Goal: Task Accomplishment & Management: Complete application form

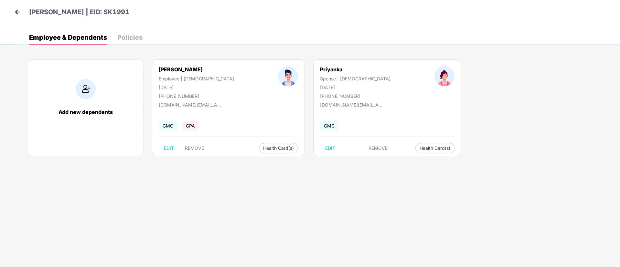
click at [18, 11] on img at bounding box center [18, 12] width 10 height 10
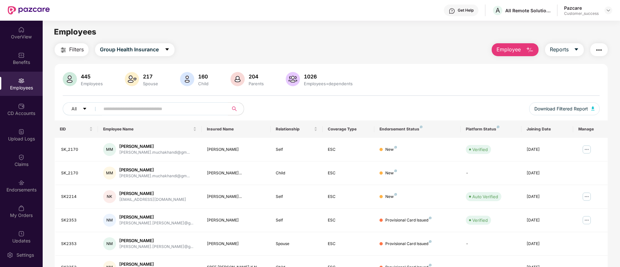
click at [519, 44] on button "Employee" at bounding box center [515, 49] width 47 height 13
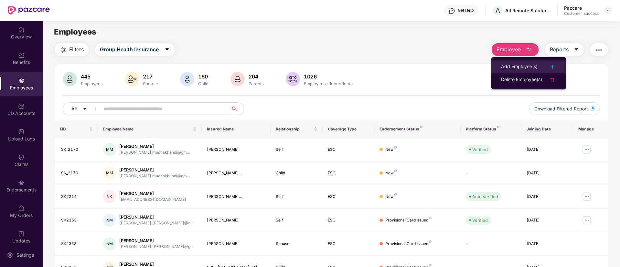
click at [514, 71] on li "Add Employee(s)" at bounding box center [529, 66] width 75 height 13
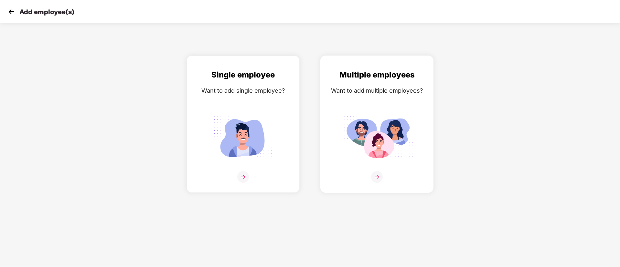
click at [340, 136] on div "Multiple employees Want to add multiple employees?" at bounding box center [377, 130] width 100 height 122
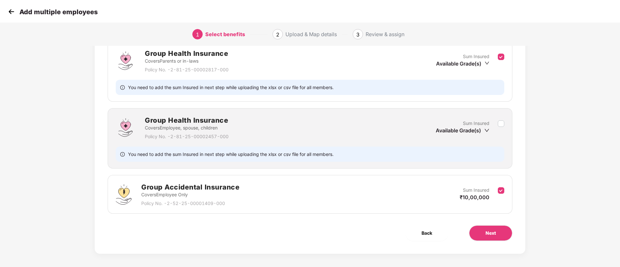
scroll to position [97, 0]
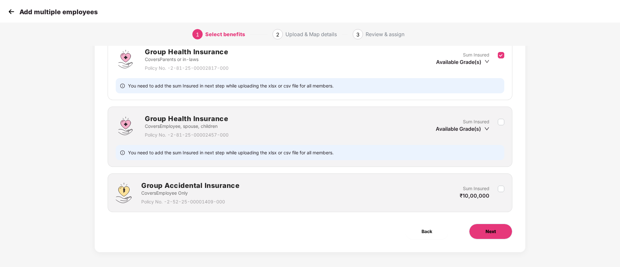
click at [495, 230] on span "Next" at bounding box center [491, 231] width 10 height 7
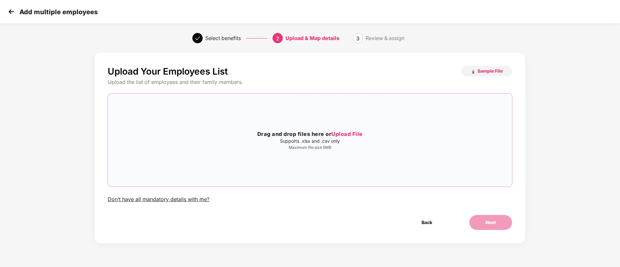
click at [354, 131] on span "Upload File" at bounding box center [347, 134] width 31 height 6
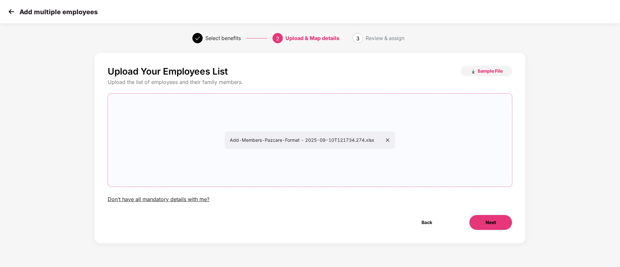
click at [494, 224] on span "Next" at bounding box center [491, 222] width 10 height 7
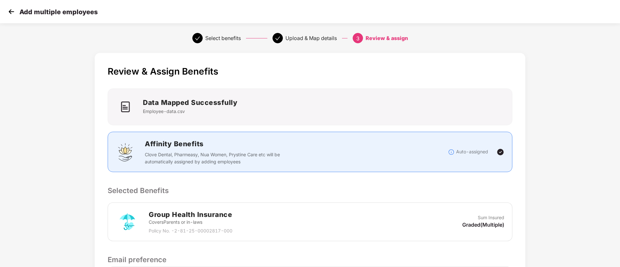
scroll to position [93, 0]
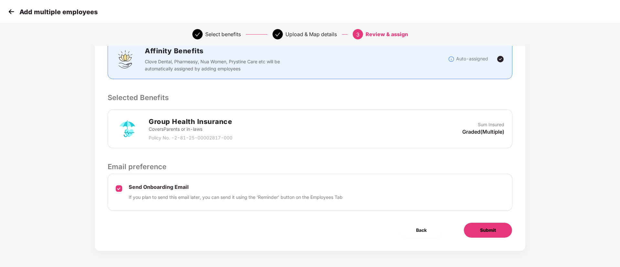
click at [489, 225] on button "Submit" at bounding box center [488, 231] width 49 height 16
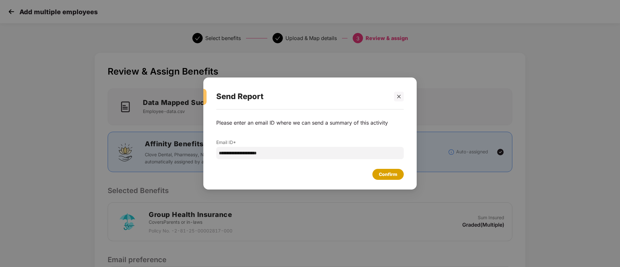
click at [395, 173] on div "Confirm" at bounding box center [388, 174] width 18 height 7
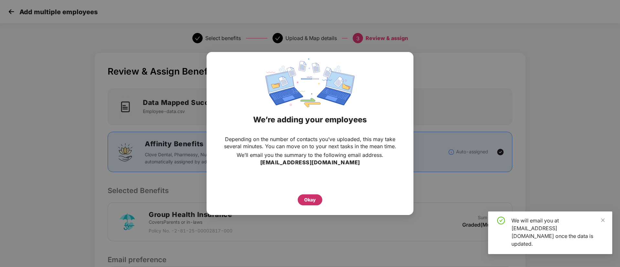
click at [307, 198] on div "Okay" at bounding box center [310, 200] width 12 height 7
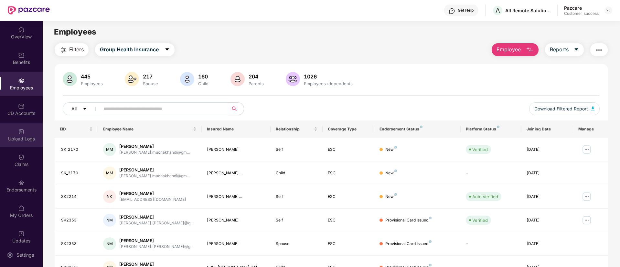
click at [15, 126] on div "Upload Logs" at bounding box center [21, 135] width 43 height 24
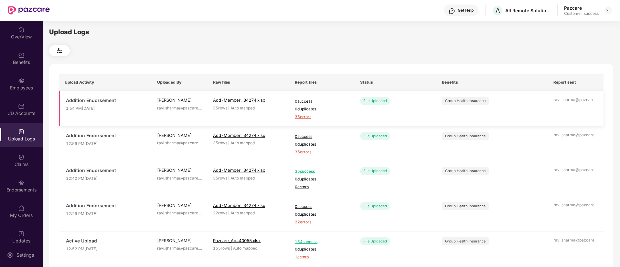
click at [307, 116] on span "35 errors" at bounding box center [322, 117] width 54 height 6
click at [30, 82] on div "Employees" at bounding box center [21, 84] width 43 height 24
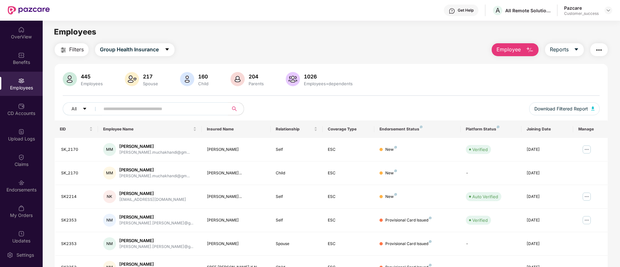
click at [515, 52] on span "Employee" at bounding box center [509, 50] width 24 height 8
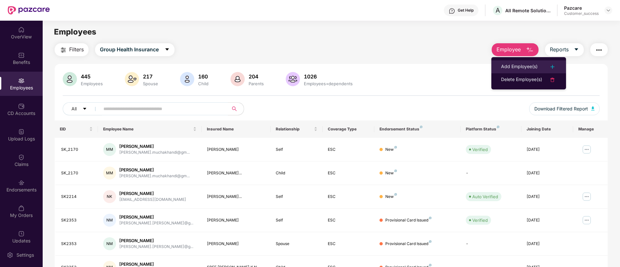
click at [519, 69] on div "Add Employee(s)" at bounding box center [519, 67] width 37 height 8
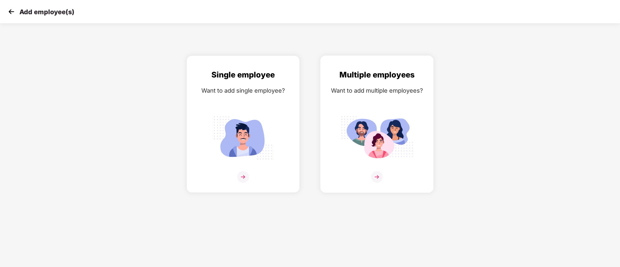
click at [397, 133] on img at bounding box center [377, 138] width 72 height 50
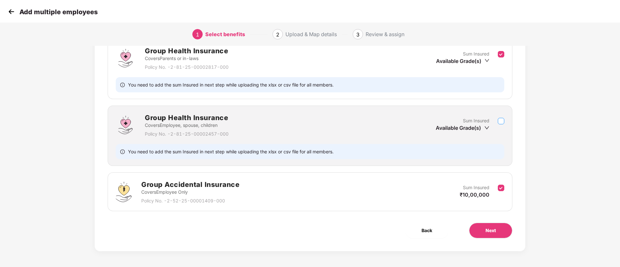
scroll to position [98, 0]
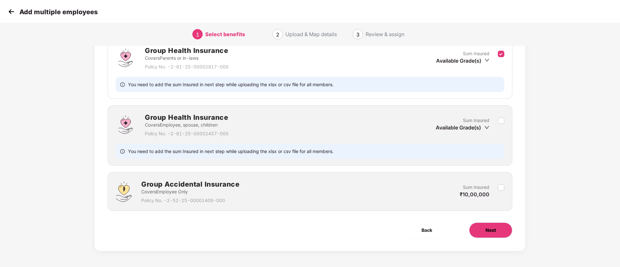
click at [494, 224] on button "Next" at bounding box center [490, 231] width 43 height 16
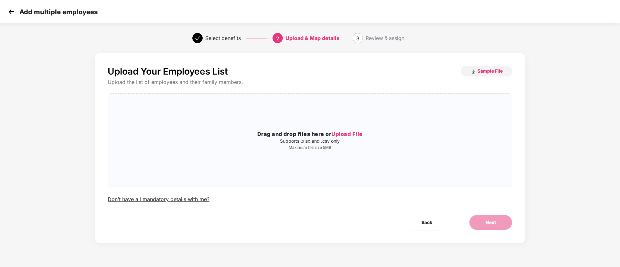
scroll to position [0, 0]
click at [349, 128] on div "Drag and drop files here or Upload File Supports .xlsx and .csv only Maximum fi…" at bounding box center [310, 140] width 404 height 83
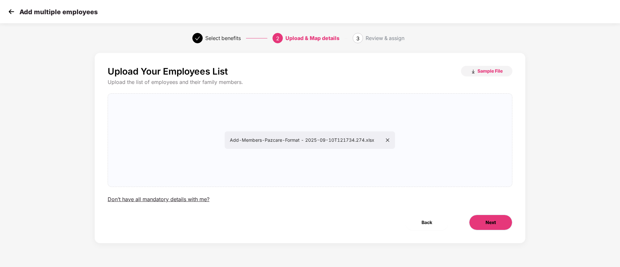
click at [500, 230] on button "Next" at bounding box center [490, 223] width 43 height 16
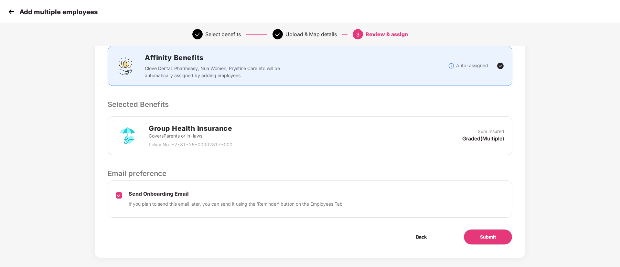
scroll to position [93, 0]
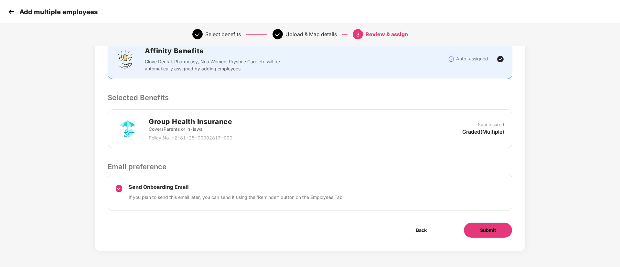
click at [492, 229] on span "Submit" at bounding box center [488, 230] width 16 height 7
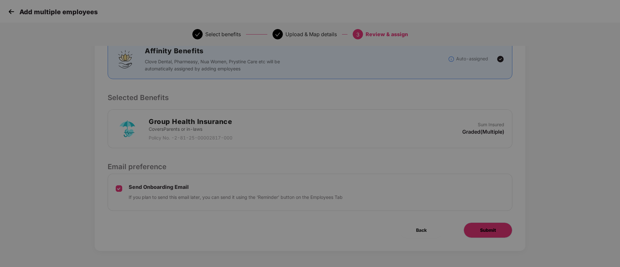
scroll to position [0, 0]
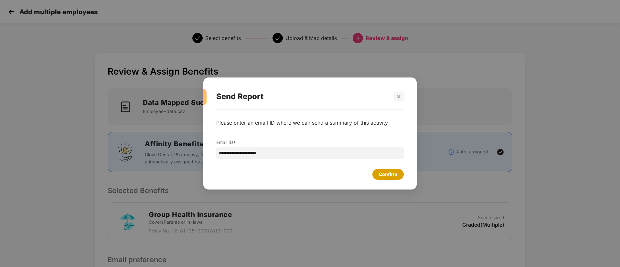
click at [380, 172] on div "Confirm" at bounding box center [388, 174] width 18 height 7
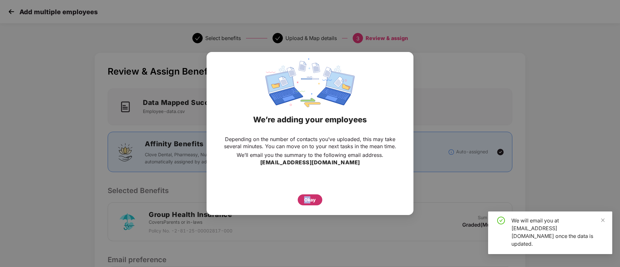
drag, startPoint x: 297, startPoint y: 203, endPoint x: 311, endPoint y: 203, distance: 14.9
click at [311, 203] on div "Okay" at bounding box center [310, 198] width 181 height 14
click at [311, 203] on div "Okay" at bounding box center [310, 200] width 12 height 7
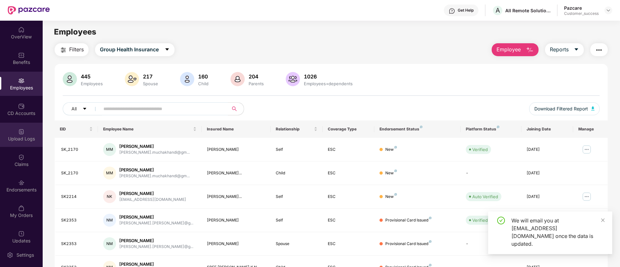
click at [0, 135] on div "Upload Logs" at bounding box center [21, 135] width 43 height 24
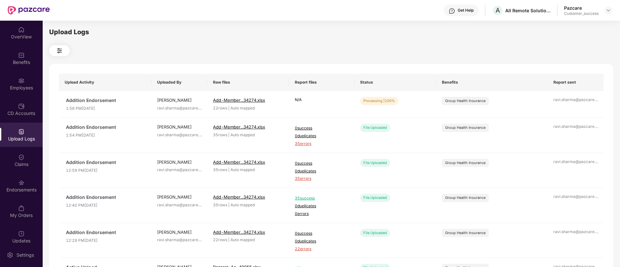
click at [18, 135] on img at bounding box center [21, 132] width 6 height 6
click at [572, 99] on span "Refresh" at bounding box center [576, 103] width 18 height 8
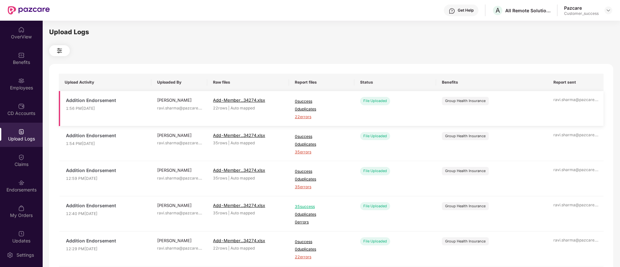
click at [308, 118] on span "22 errors" at bounding box center [322, 117] width 54 height 6
click at [35, 74] on div "Employees" at bounding box center [21, 84] width 43 height 24
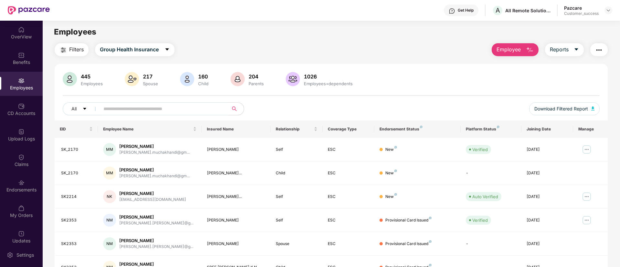
click at [166, 114] on span at bounding box center [162, 109] width 133 height 13
paste input "******"
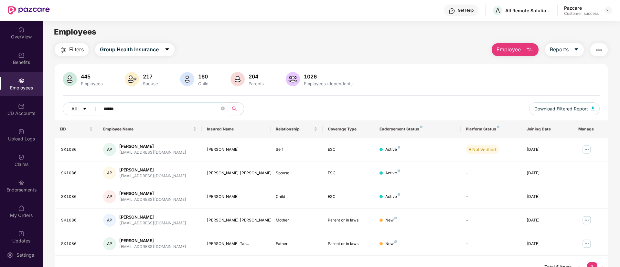
type input "******"
click at [608, 11] on img at bounding box center [608, 10] width 5 height 5
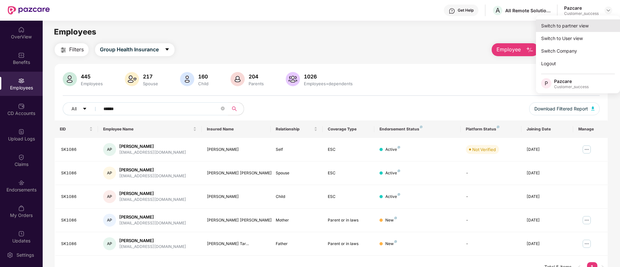
click at [570, 28] on div "Switch to partner view" at bounding box center [578, 25] width 84 height 13
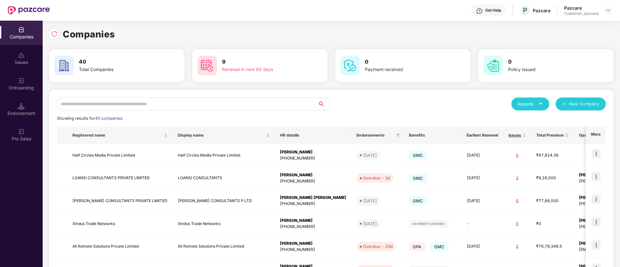
click at [269, 108] on input "text" at bounding box center [187, 104] width 261 height 13
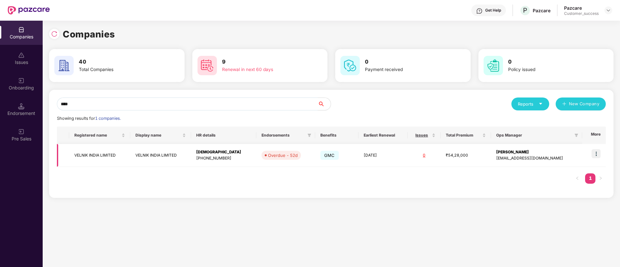
type input "****"
click at [598, 153] on img at bounding box center [596, 153] width 9 height 9
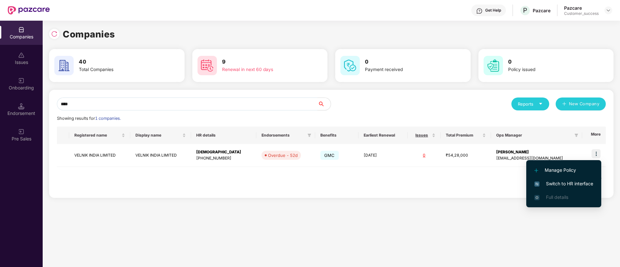
click at [564, 186] on span "Switch to HR interface" at bounding box center [564, 183] width 59 height 7
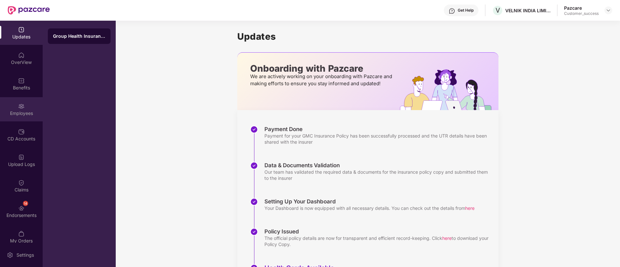
click at [19, 118] on div "Employees" at bounding box center [21, 109] width 43 height 24
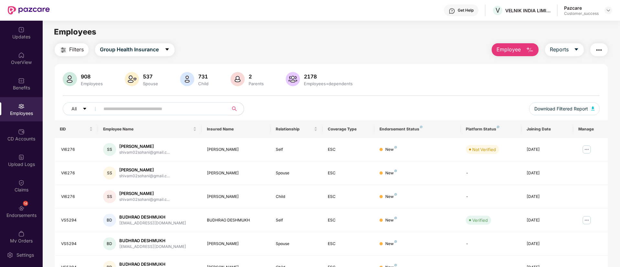
click at [169, 103] on span at bounding box center [162, 109] width 133 height 13
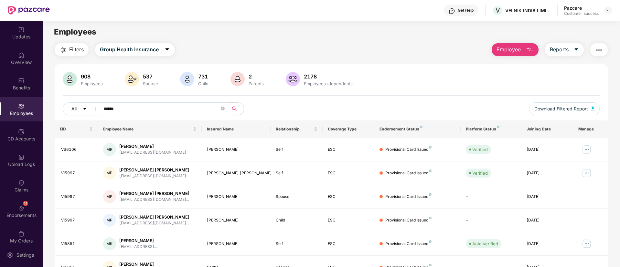
type input "*****"
click at [391, 60] on div "Filters Group Health Insurance Employee Reports 908 Employees 537 Spouse 731 Ch…" at bounding box center [331, 220] width 553 height 354
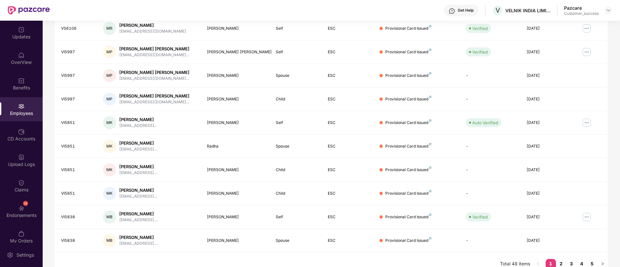
scroll to position [130, 0]
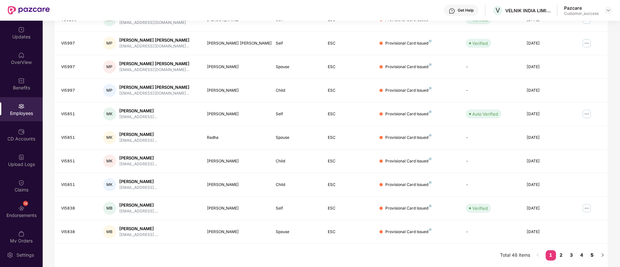
click at [595, 256] on link "5" at bounding box center [592, 256] width 10 height 10
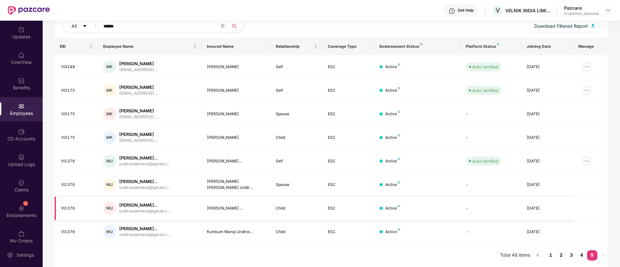
scroll to position [83, 0]
click at [588, 162] on img at bounding box center [587, 161] width 10 height 10
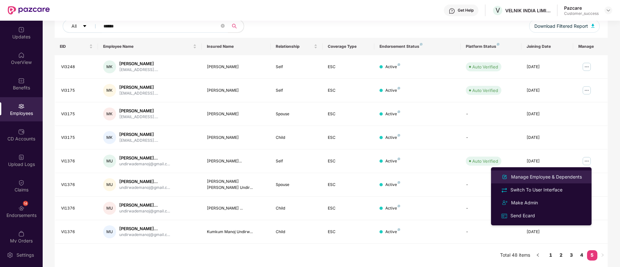
click at [546, 178] on div "Manage Employee & Dependents" at bounding box center [546, 177] width 73 height 7
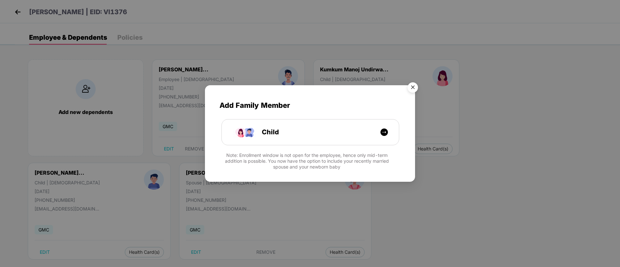
click at [413, 83] on img "Close" at bounding box center [413, 89] width 18 height 18
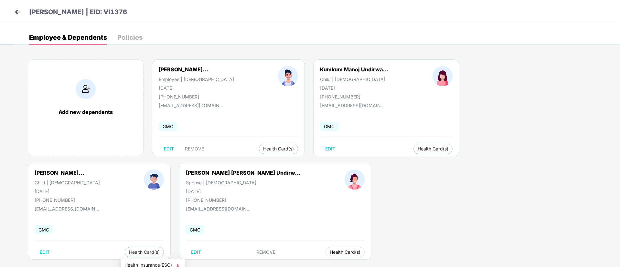
click at [330, 251] on span "Health Card(s)" at bounding box center [345, 252] width 31 height 3
click at [330, 253] on span "Health Card(s)" at bounding box center [345, 252] width 31 height 3
click at [178, 264] on img at bounding box center [178, 266] width 6 height 6
